Goal: Navigation & Orientation: Find specific page/section

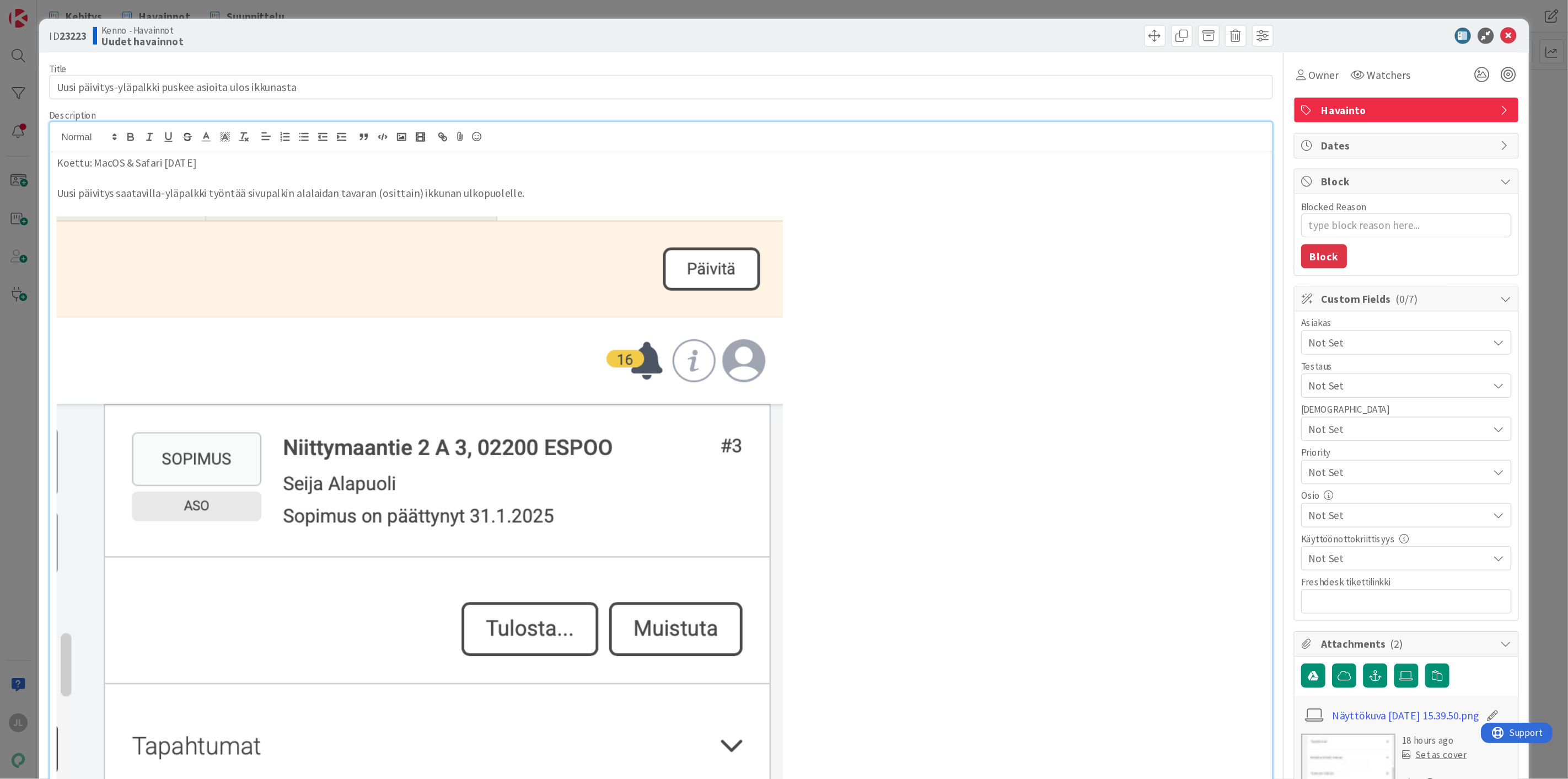
scroll to position [110, 0]
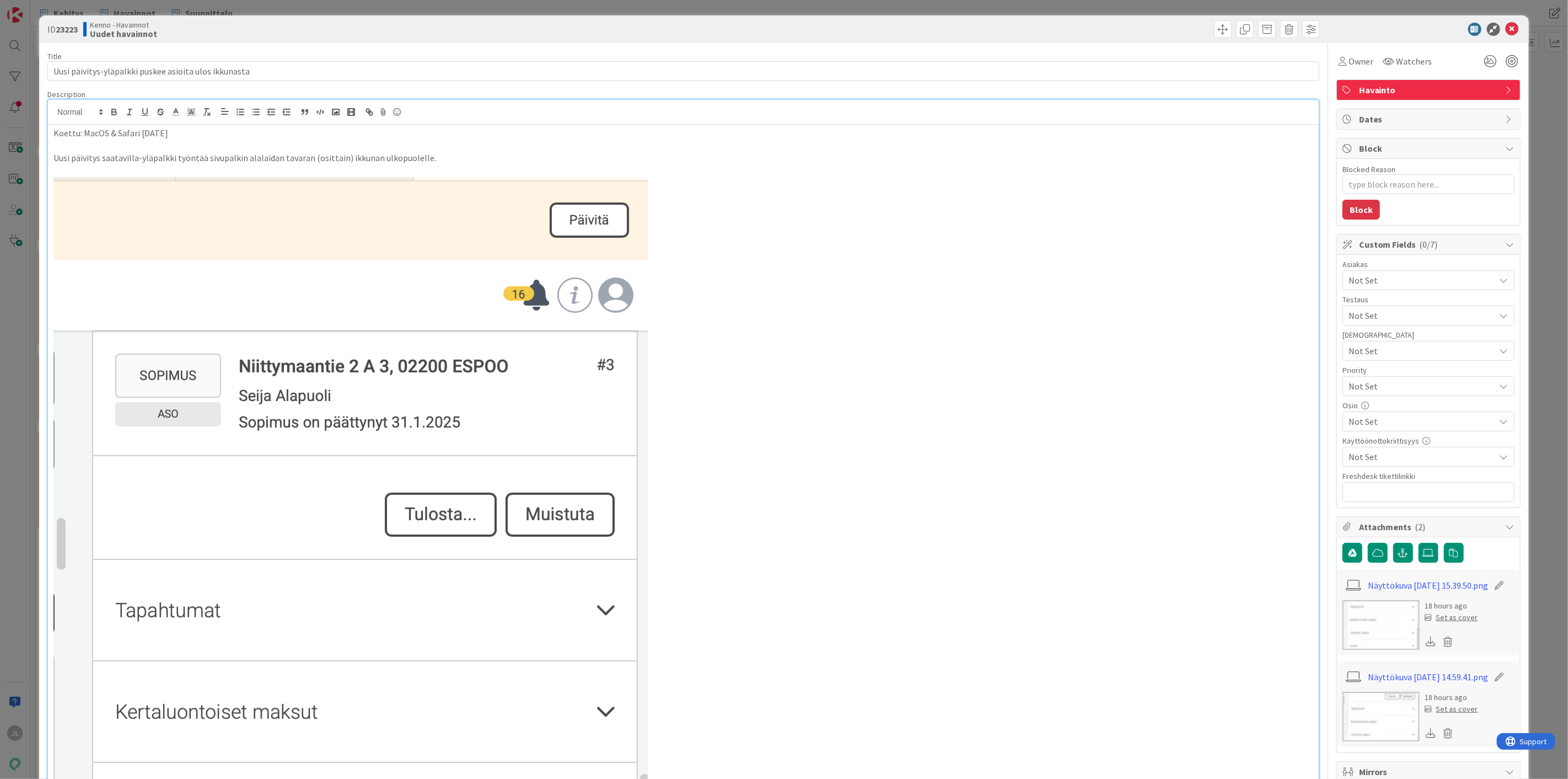
click at [13, 90] on div "ID 23223 Kenno - Havainnot Uudet havainnot Title 53 / 128 Uusi päivitys-yläpalk…" at bounding box center [784, 389] width 1568 height 779
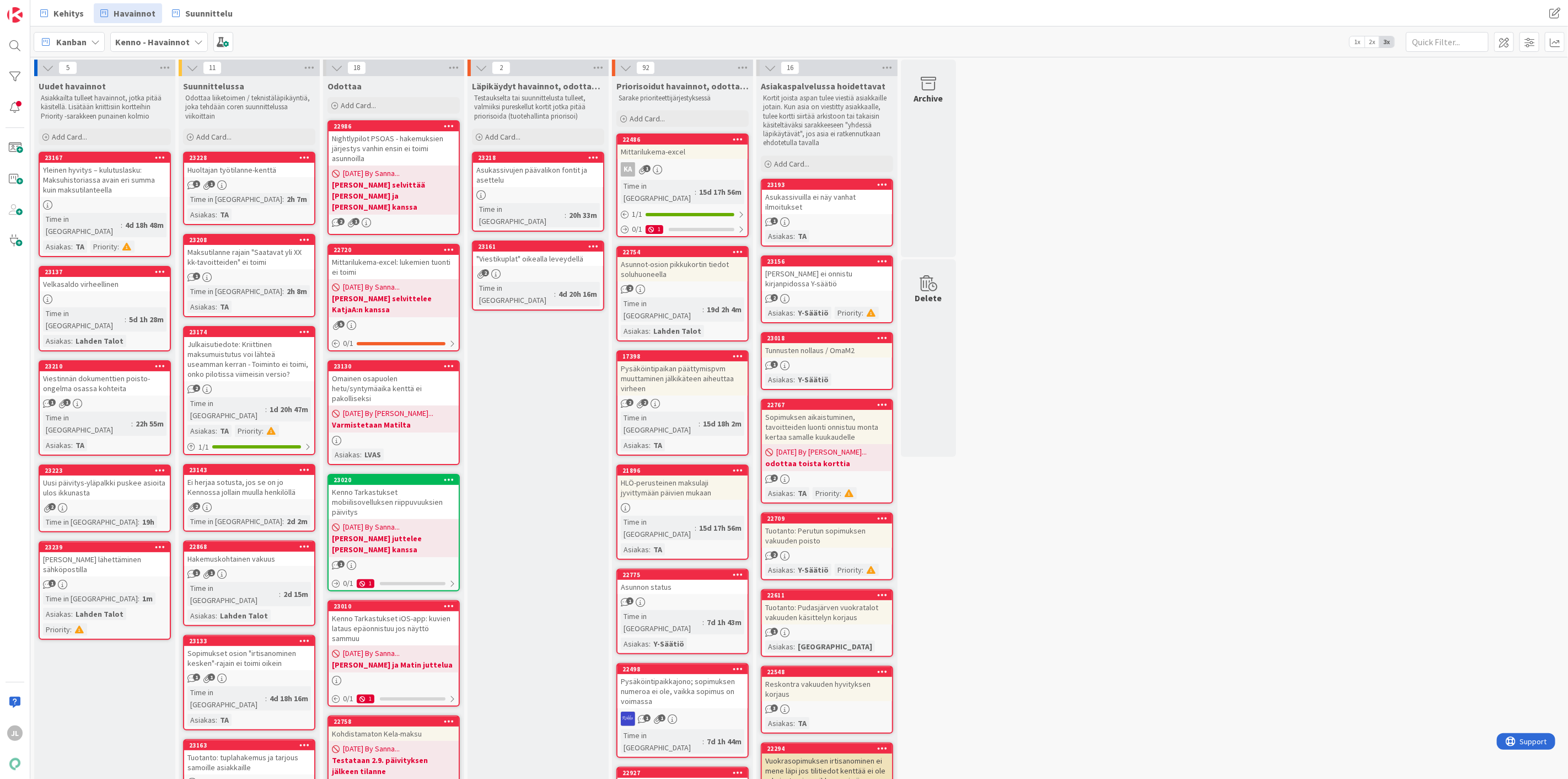
click at [96, 552] on div "[PERSON_NAME] lähettäminen sähköpostilla" at bounding box center [105, 564] width 130 height 24
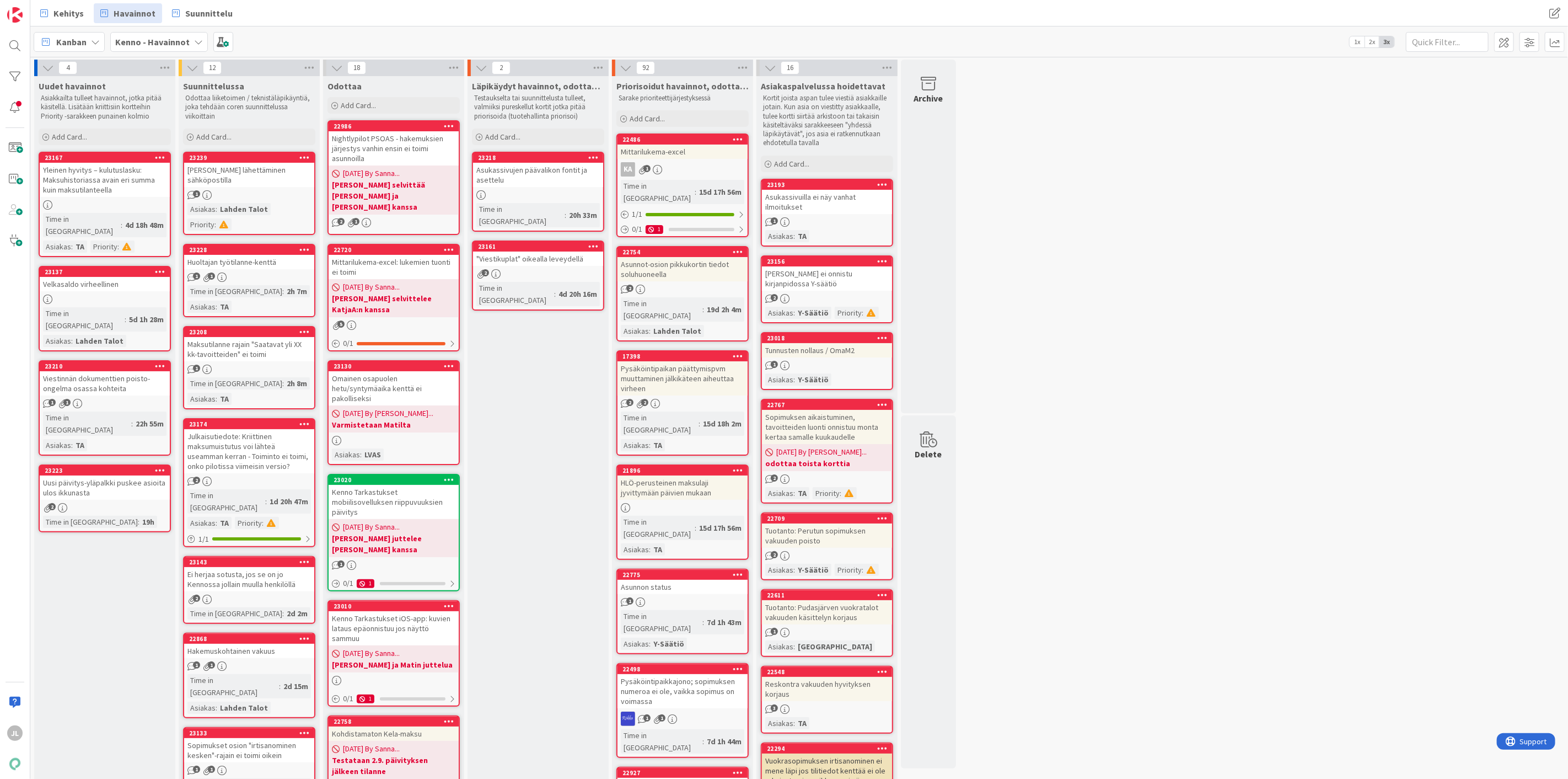
click at [114, 475] on div "Uusi päivitys-yläpalkki puskee asioita ulos ikkunasta" at bounding box center [105, 487] width 130 height 24
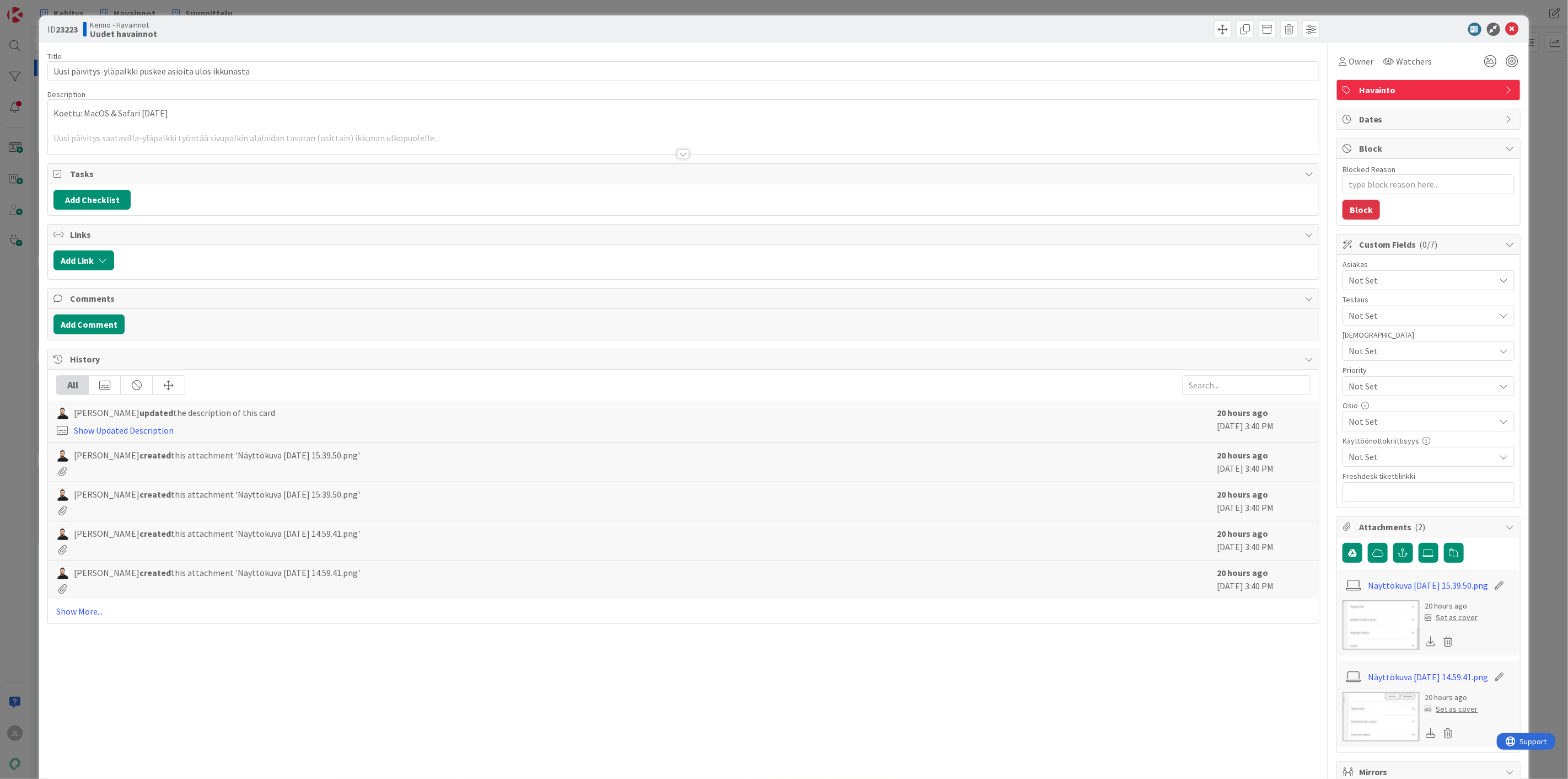
click at [372, 153] on div at bounding box center [683, 140] width 1271 height 28
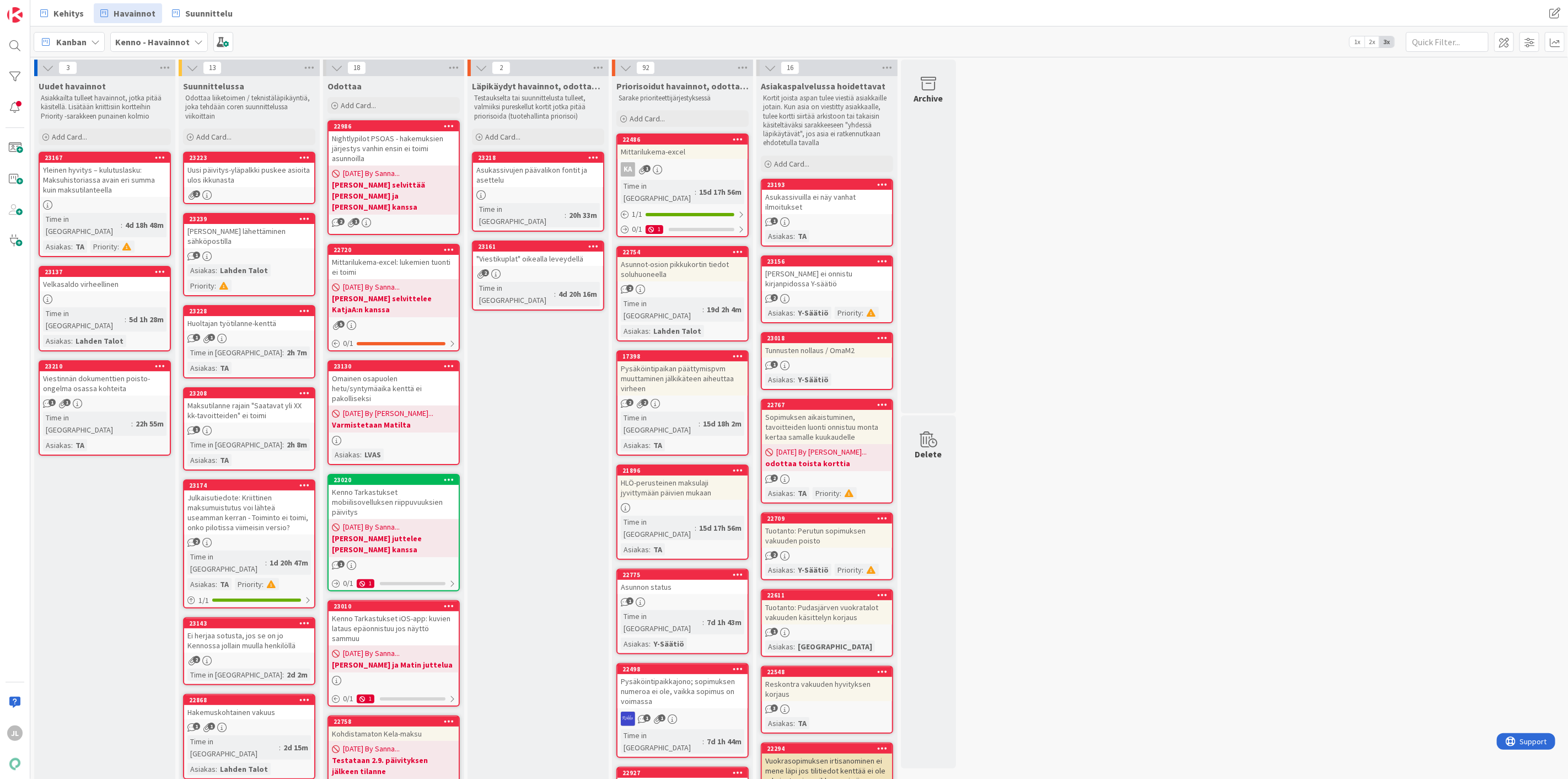
click at [70, 371] on div "Viestinnän dokumenttien poisto-ongelma osassa kohteita" at bounding box center [105, 383] width 130 height 24
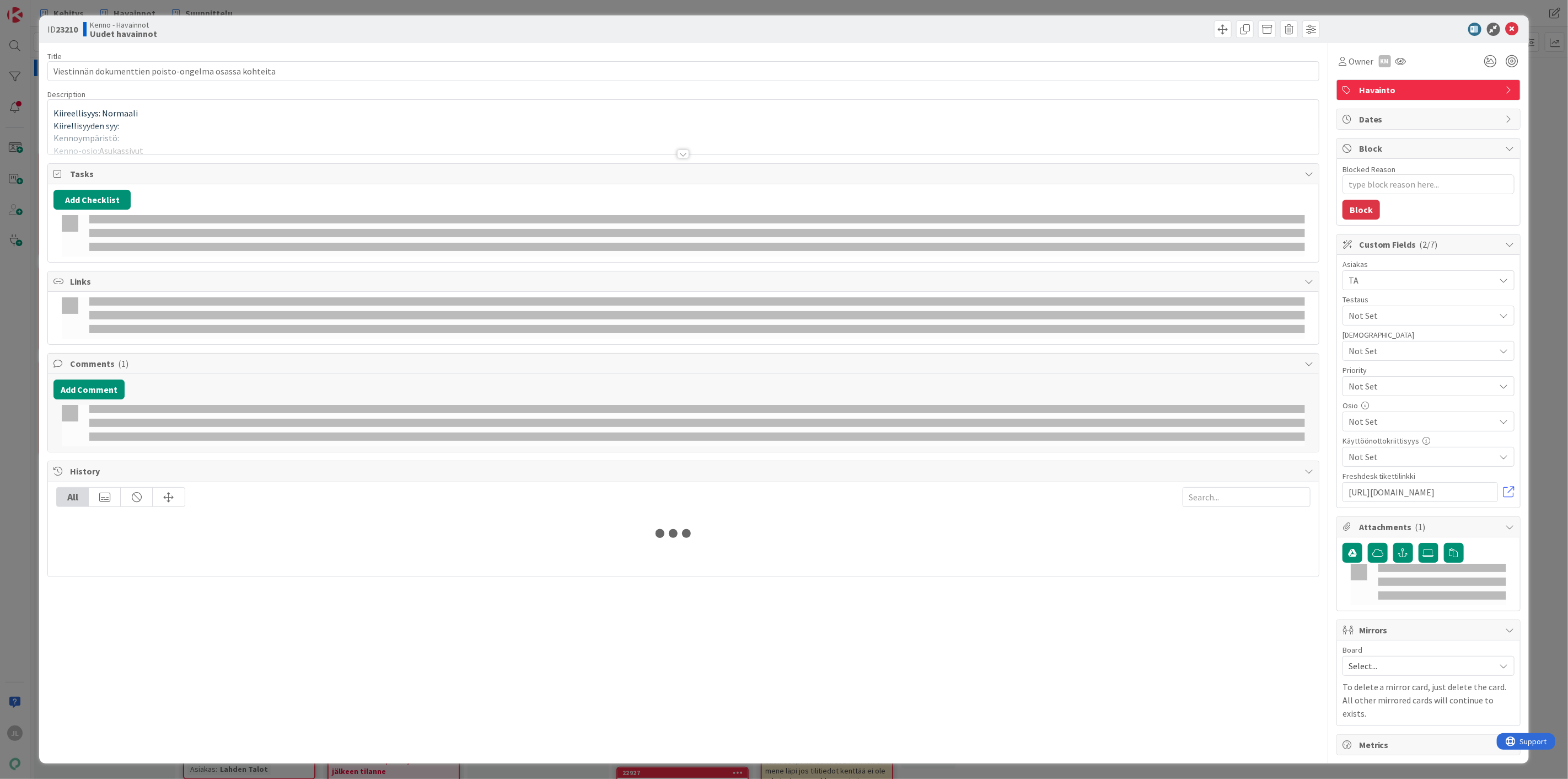
type textarea "x"
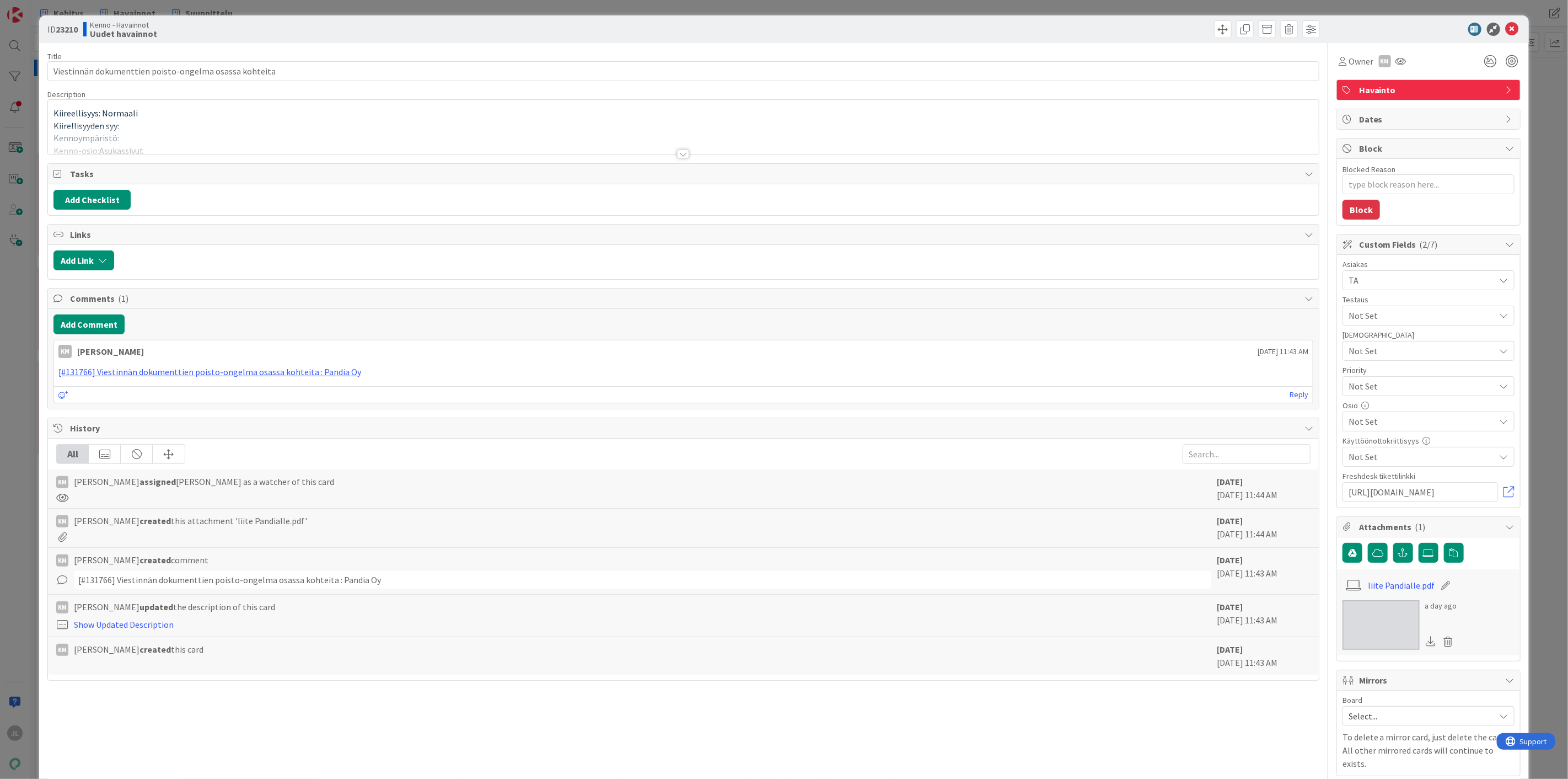
click at [499, 139] on div at bounding box center [683, 140] width 1271 height 28
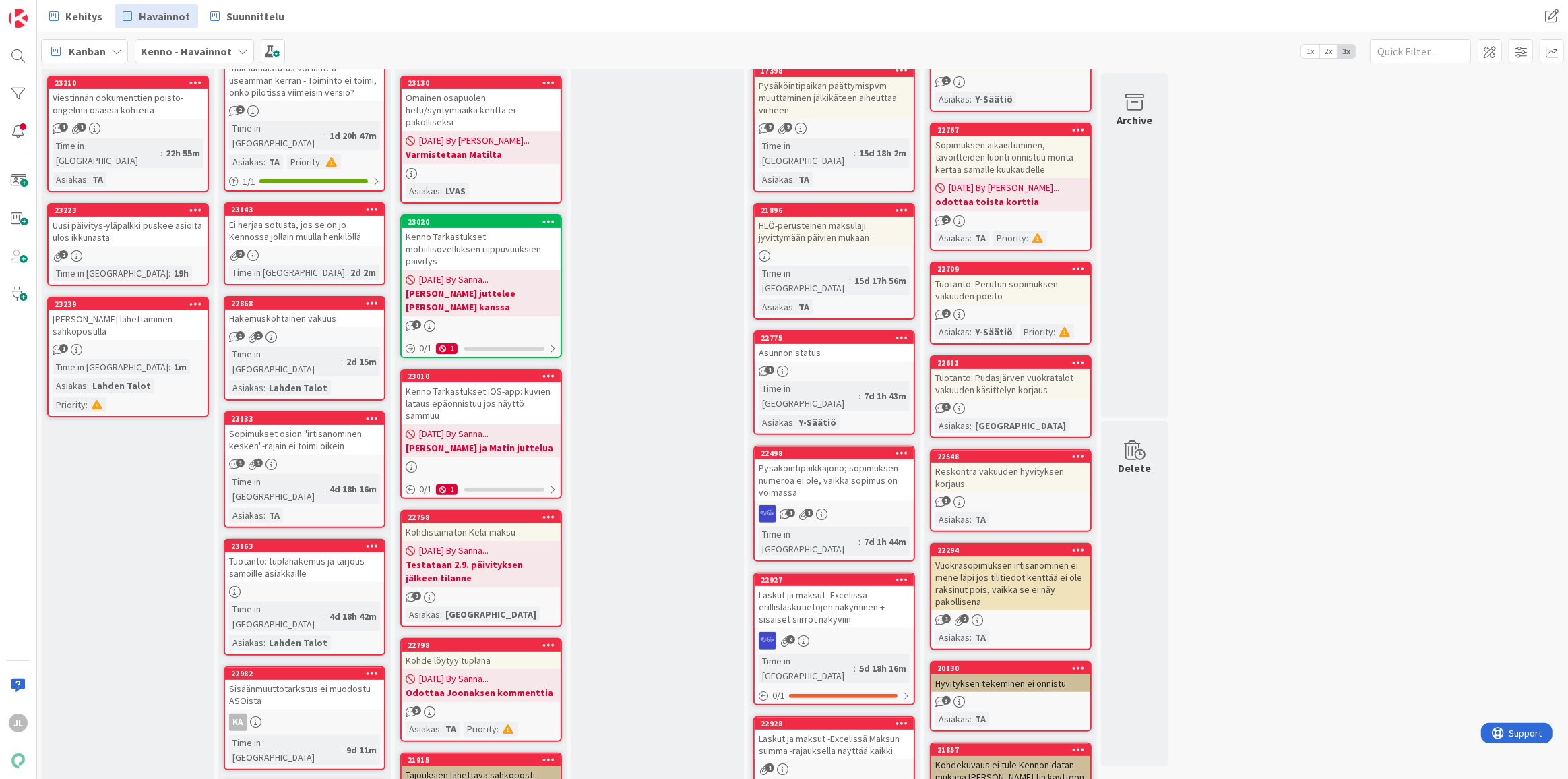
scroll to position [368, 0]
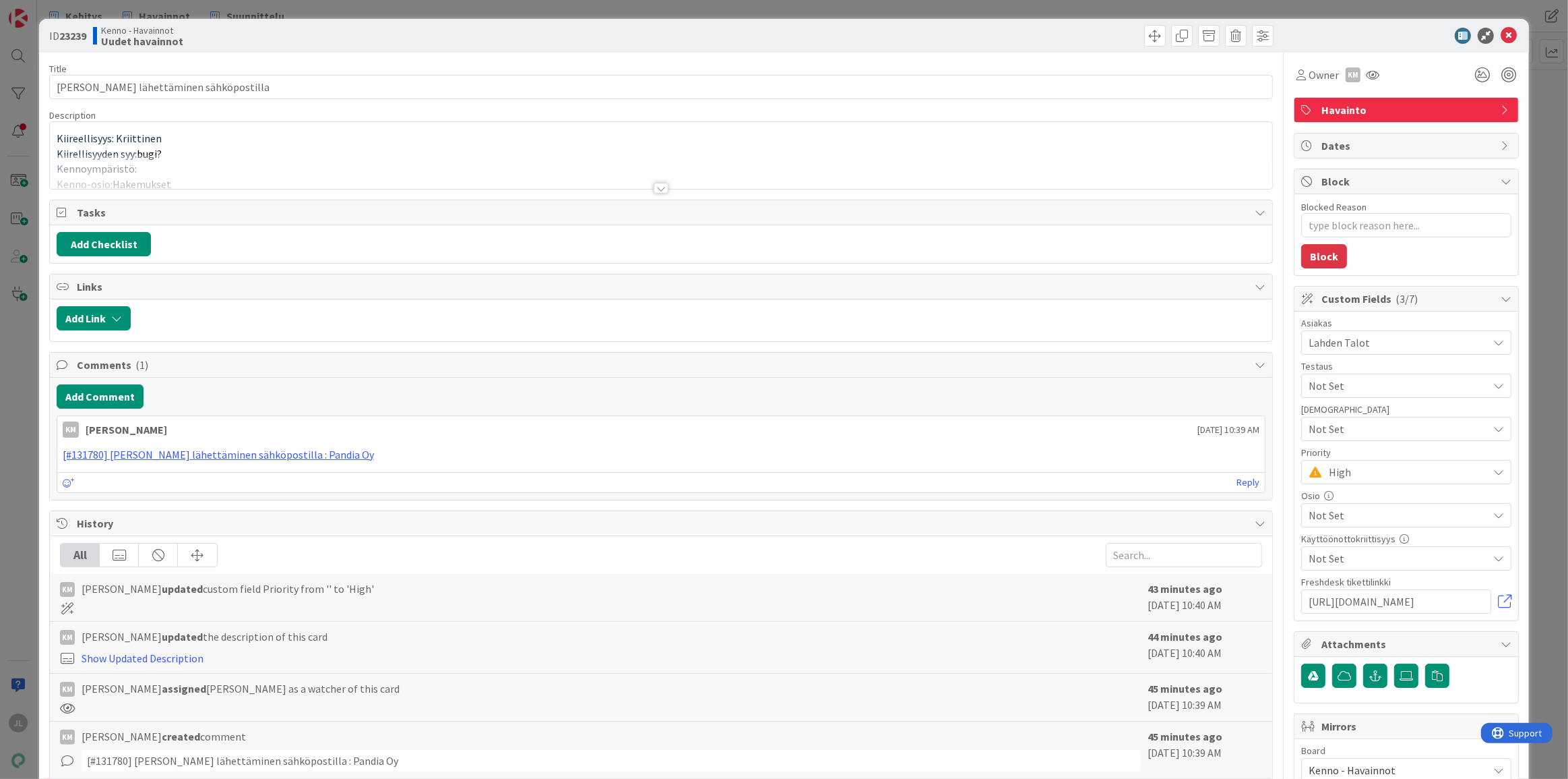
click at [290, 158] on div at bounding box center [661, 171] width 1222 height 34
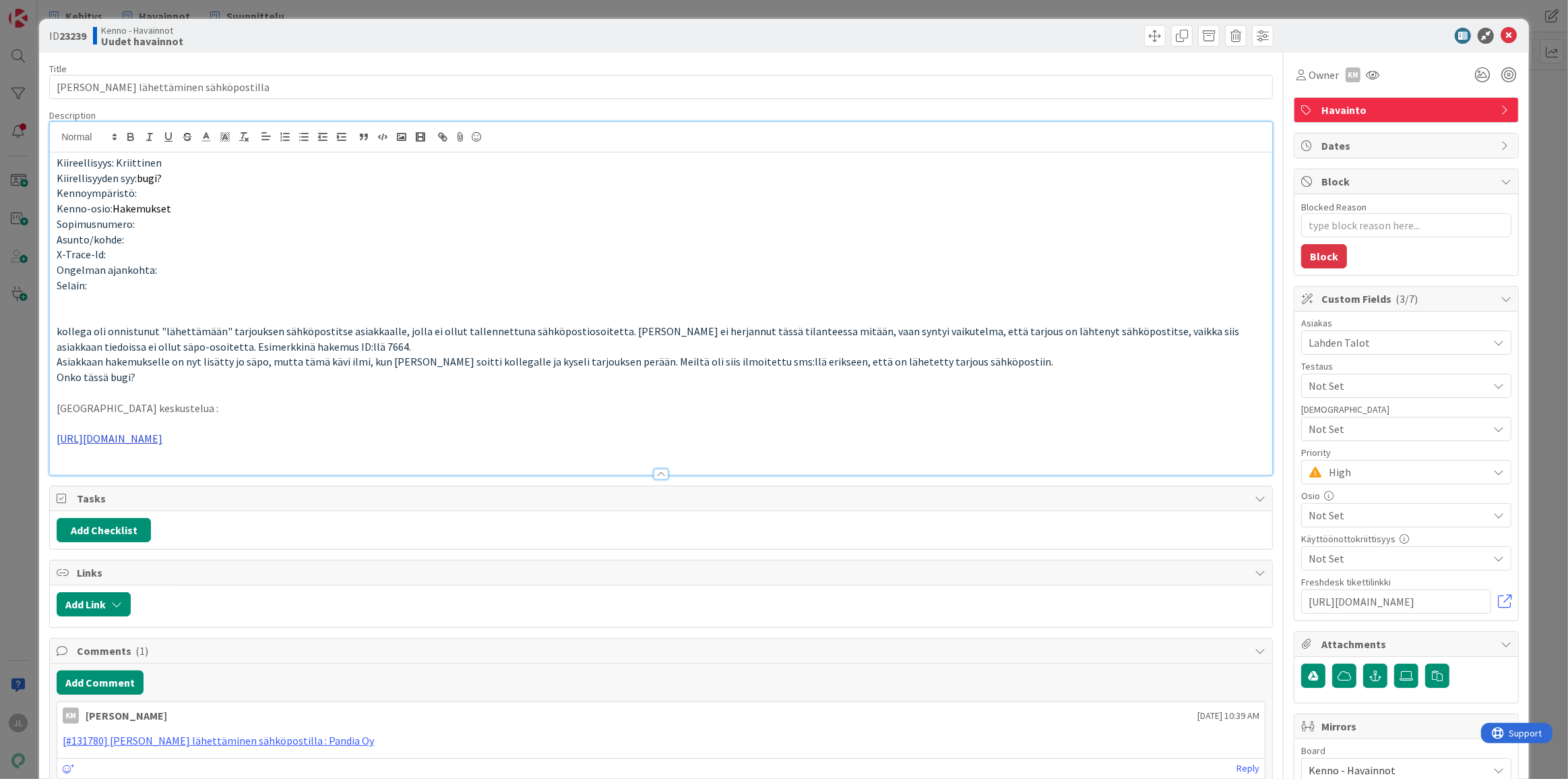
click at [162, 443] on link "https://pandiaoy.slack.com/archives/C04HY5JB78F/p1757488349723539" at bounding box center [110, 438] width 105 height 13
click at [203, 466] on link "https://pandiaoy.slack.com/archives/C04HY5JB78F/p1757488349723539" at bounding box center [185, 463] width 92 height 18
type textarea "x"
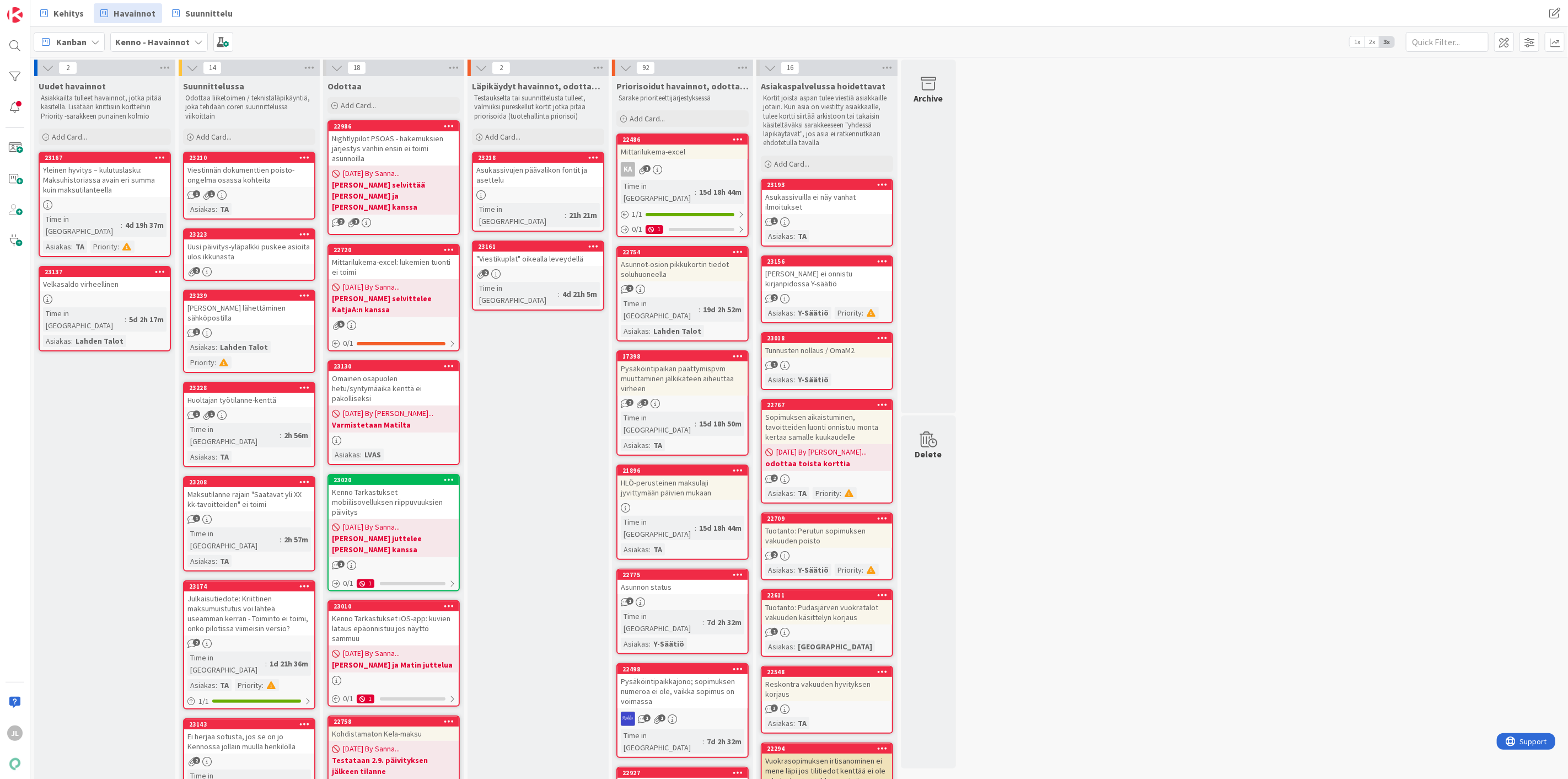
click at [78, 171] on div "Yleinen hyvitys – kulutuslasku: Maksuhistoriassa avain eri summa kuin maksutila…" at bounding box center [105, 180] width 130 height 34
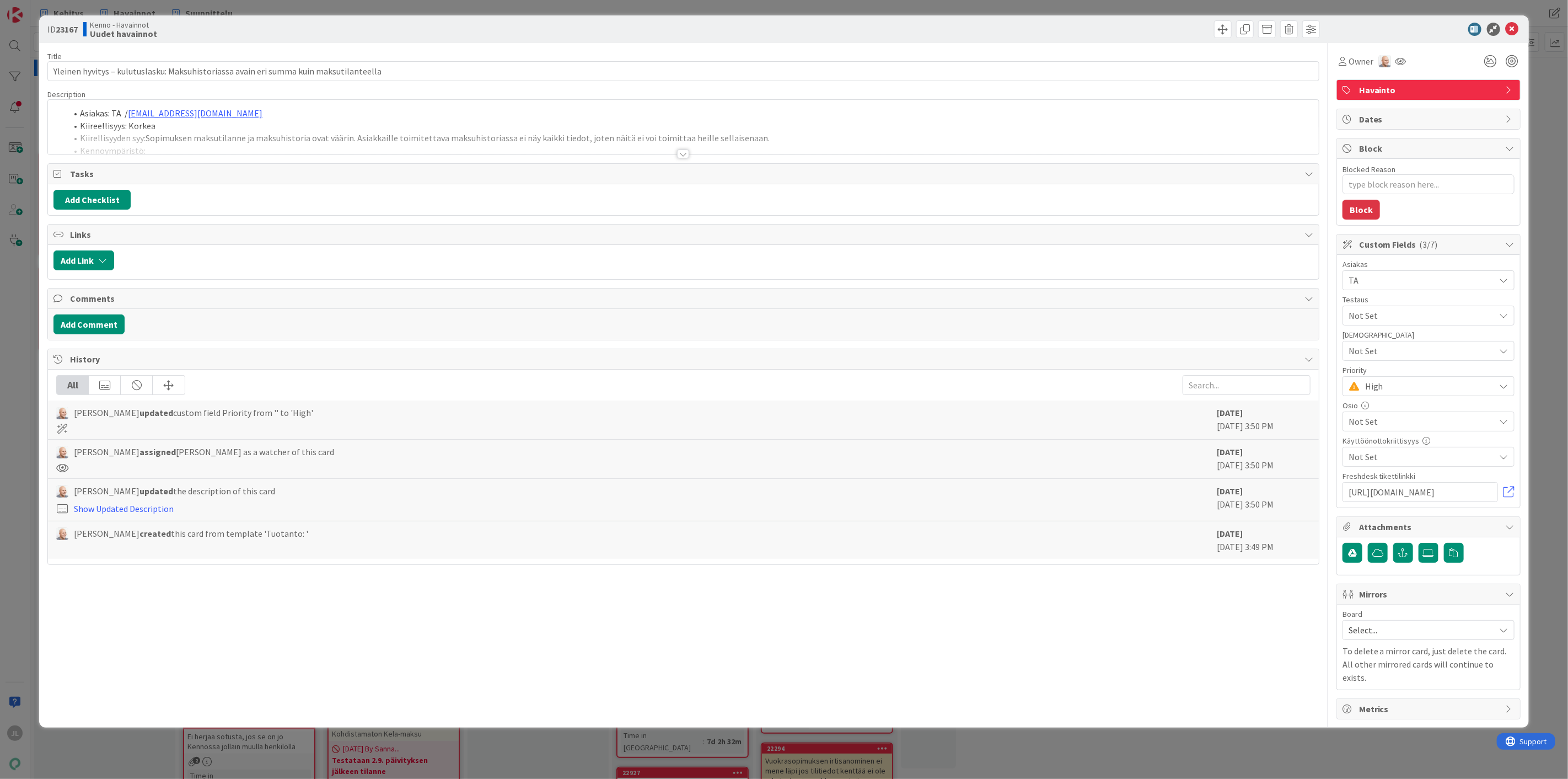
click at [281, 143] on div at bounding box center [683, 140] width 1271 height 28
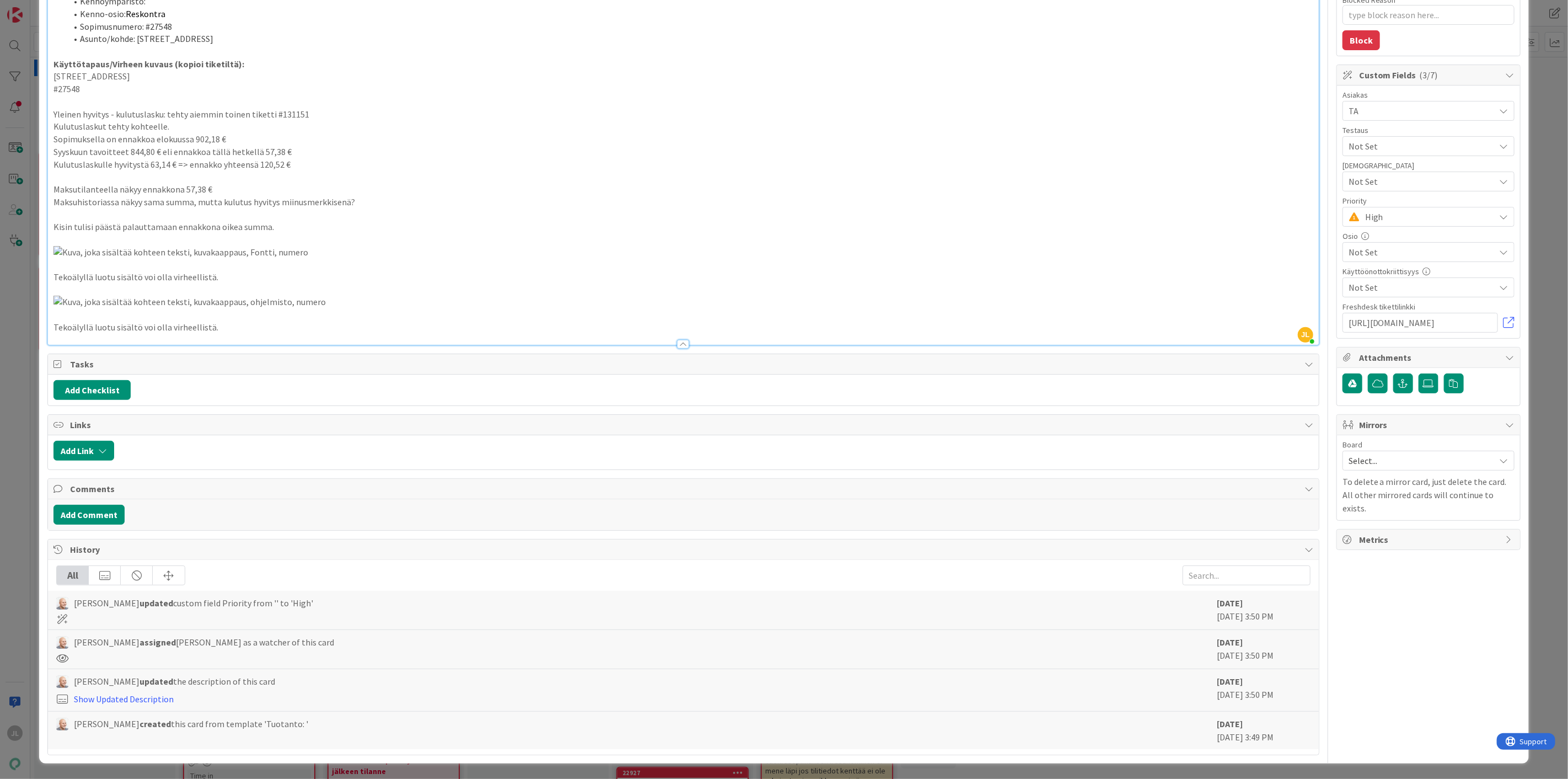
scroll to position [623, 0]
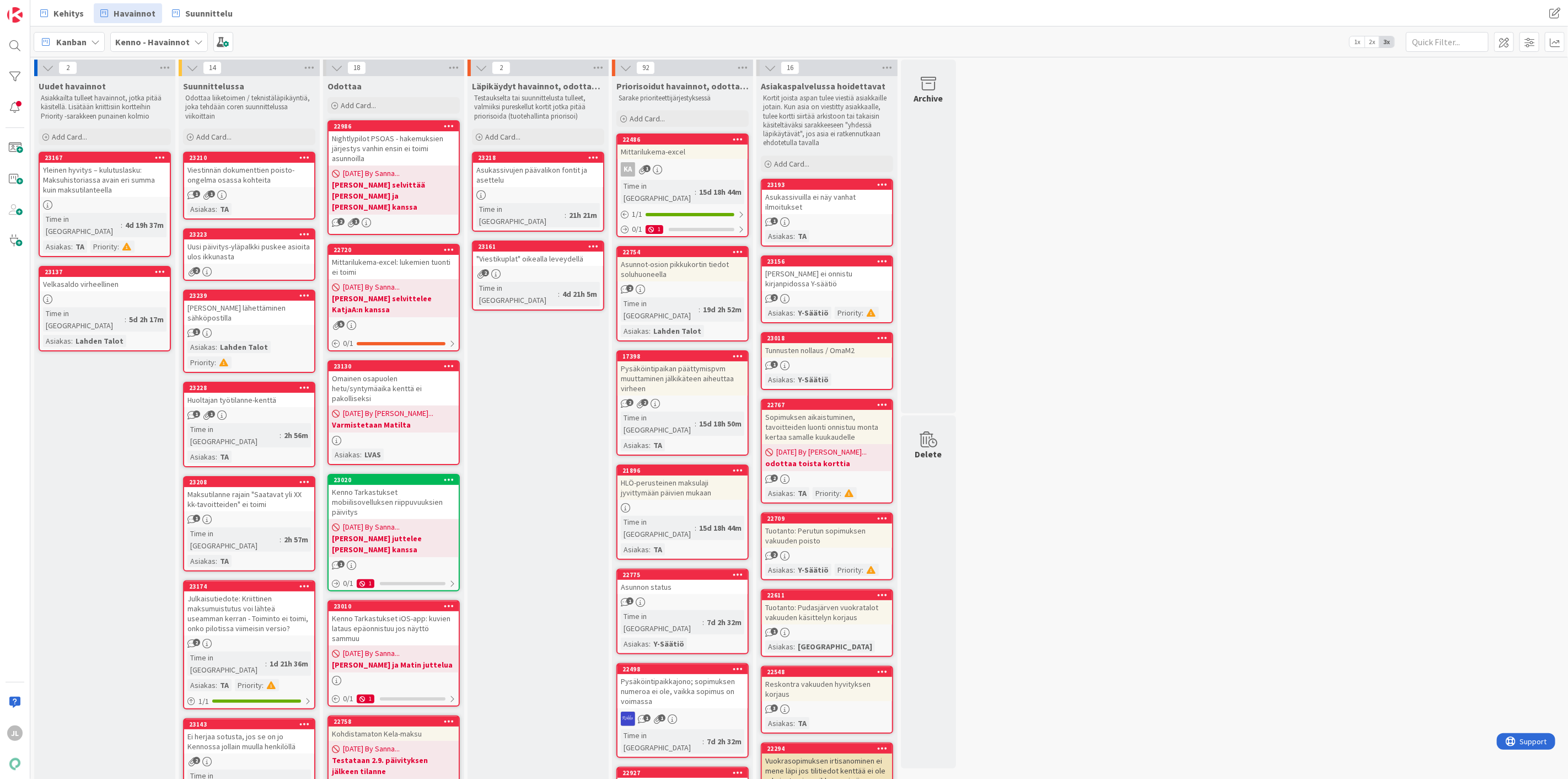
click at [88, 277] on div "Velkasaldo virheellinen" at bounding box center [105, 284] width 130 height 14
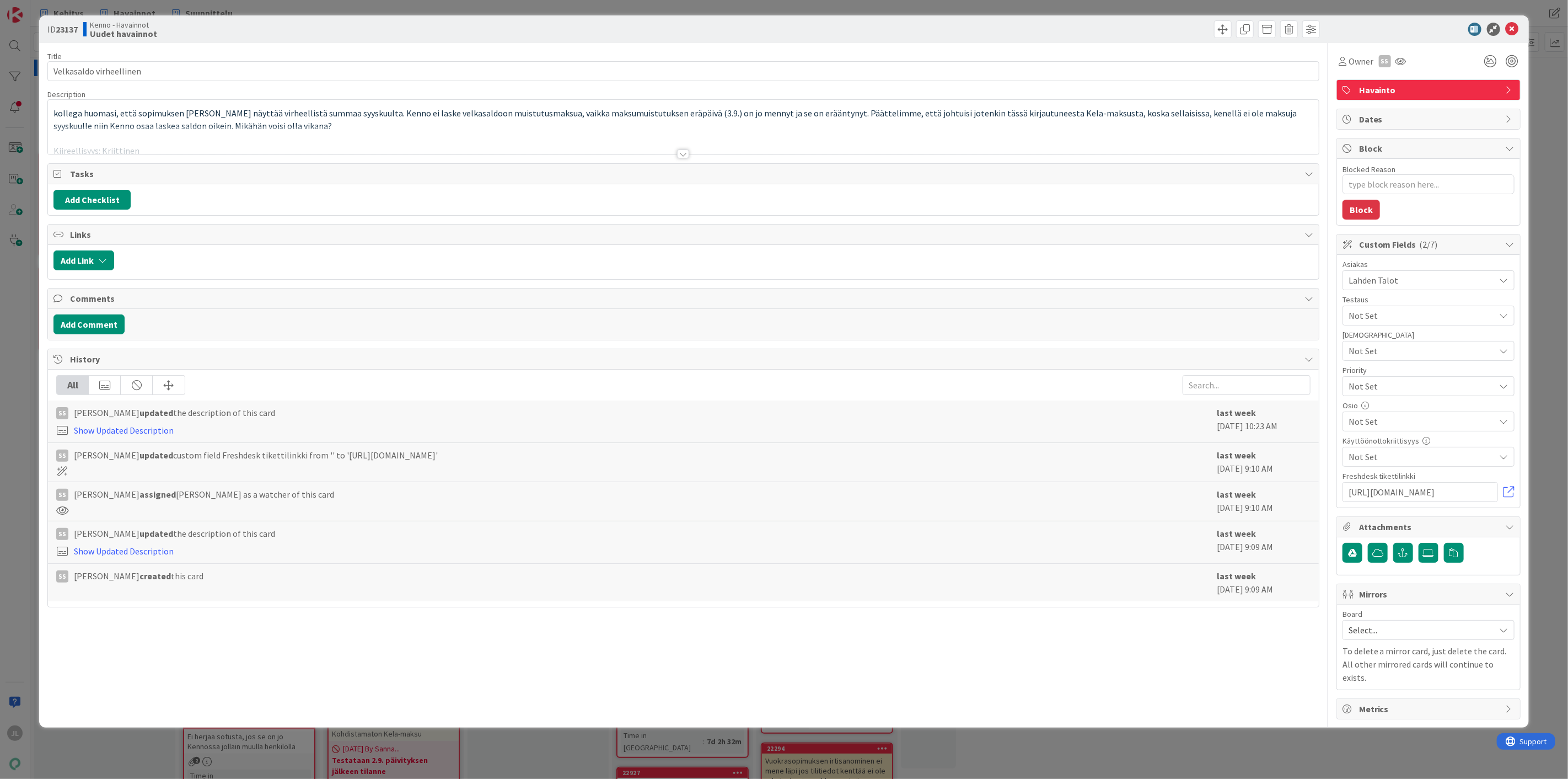
type textarea "x"
click at [229, 145] on div at bounding box center [683, 140] width 1271 height 28
